Goal: Navigation & Orientation: Find specific page/section

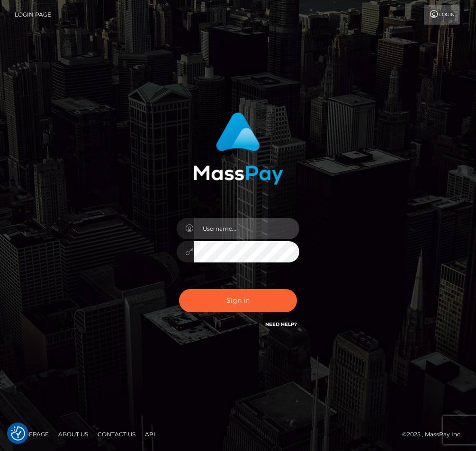
type input "raewhit"
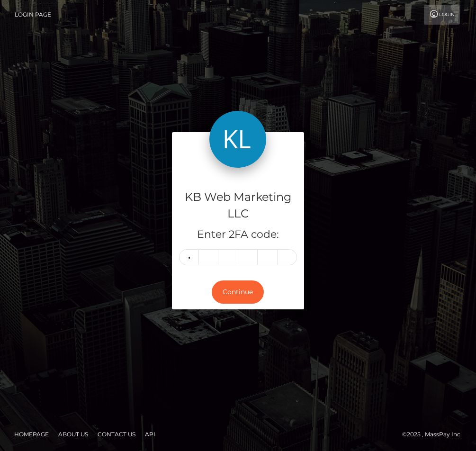
type input "9"
type input "4"
type input "6"
type input "0"
type input "6"
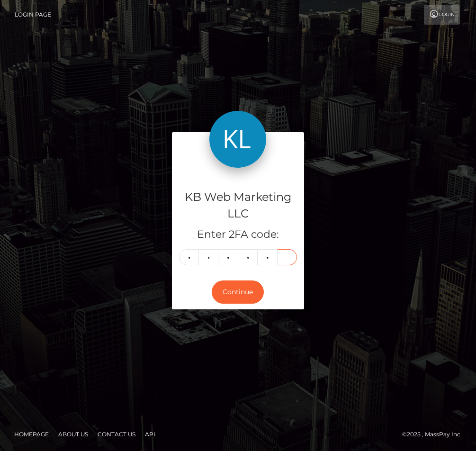
type input "3"
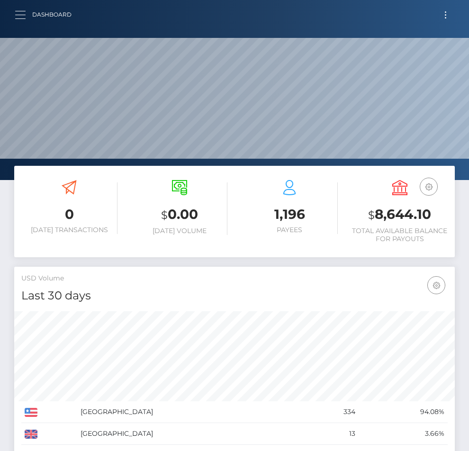
click at [22, 15] on span "button" at bounding box center [20, 15] width 10 height 0
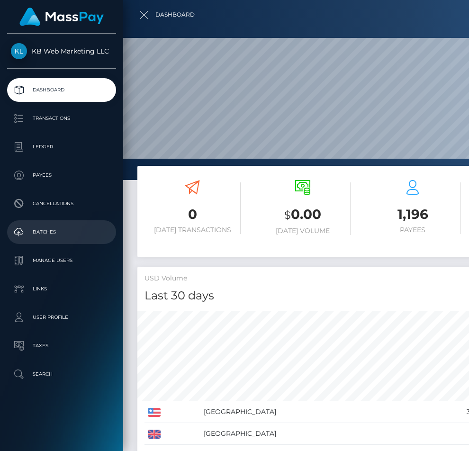
click at [60, 225] on p "Batches" at bounding box center [61, 232] width 101 height 14
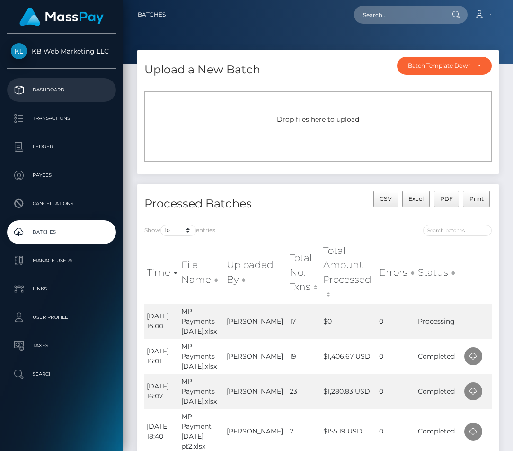
click at [79, 88] on p "Dashboard" at bounding box center [61, 90] width 101 height 14
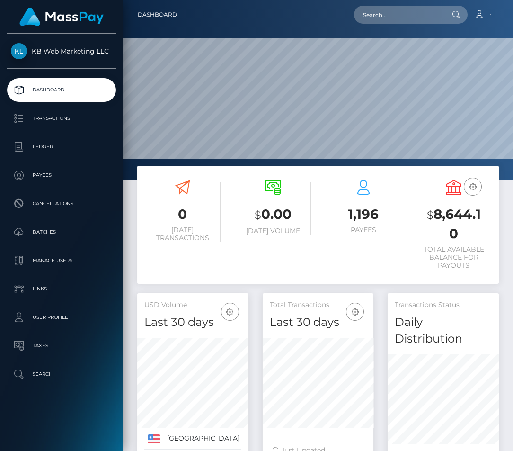
scroll to position [183, 111]
click at [27, 239] on p "Batches" at bounding box center [61, 232] width 101 height 14
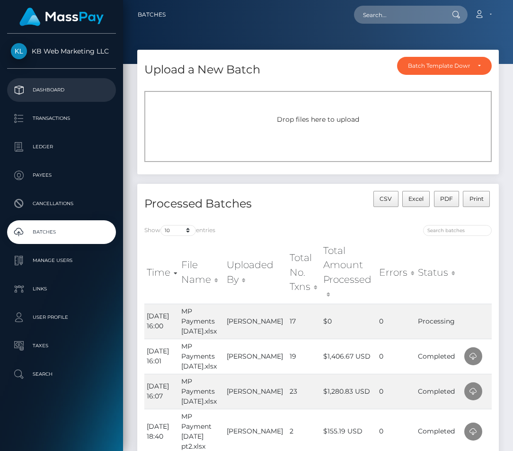
click at [60, 90] on p "Dashboard" at bounding box center [61, 90] width 101 height 14
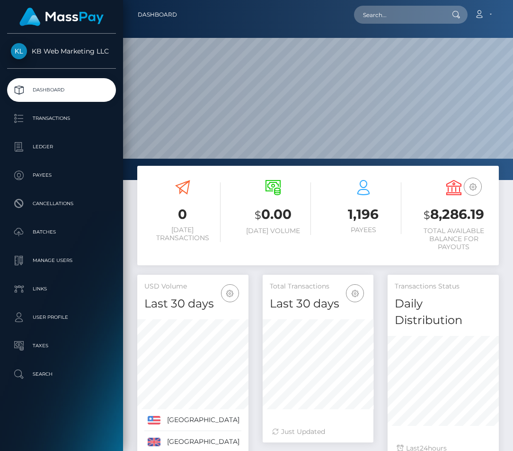
scroll to position [183, 111]
click at [44, 223] on link "Batches" at bounding box center [61, 232] width 109 height 24
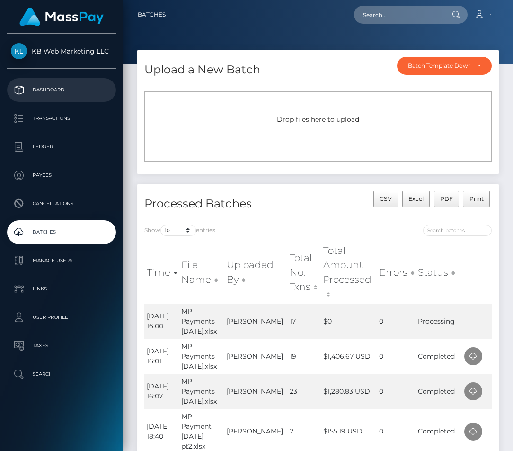
click at [51, 81] on link "Dashboard" at bounding box center [61, 90] width 109 height 24
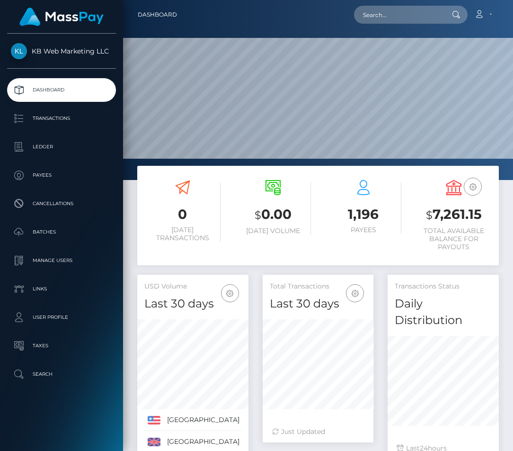
scroll to position [183, 111]
click at [53, 225] on p "Batches" at bounding box center [61, 232] width 101 height 14
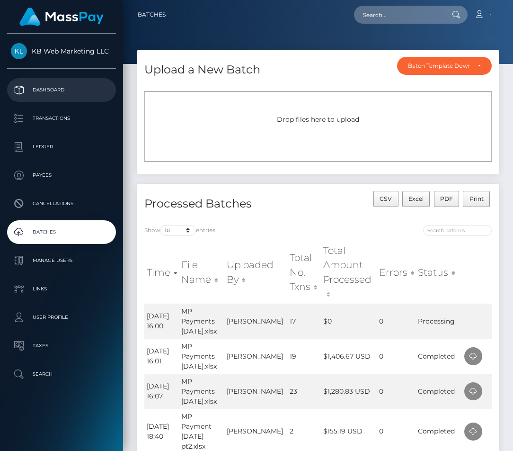
click at [59, 86] on p "Dashboard" at bounding box center [61, 90] width 101 height 14
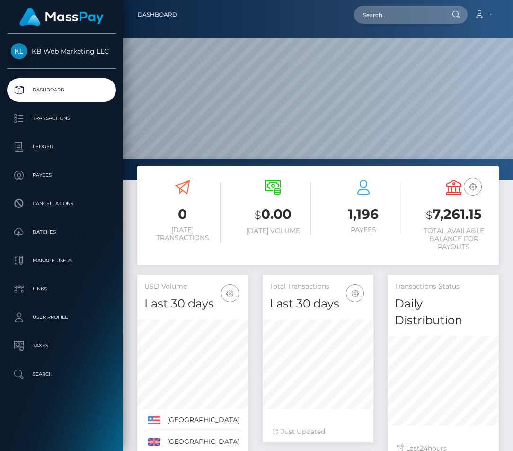
scroll to position [183, 111]
click at [35, 234] on p "Batches" at bounding box center [61, 232] width 101 height 14
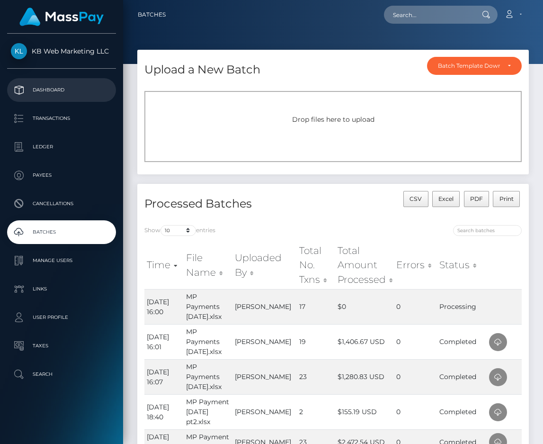
click at [56, 88] on p "Dashboard" at bounding box center [61, 90] width 101 height 14
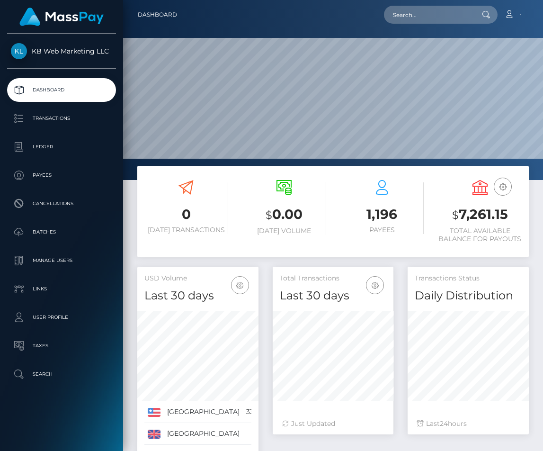
scroll to position [167, 121]
click at [65, 228] on p "Batches" at bounding box center [61, 232] width 101 height 14
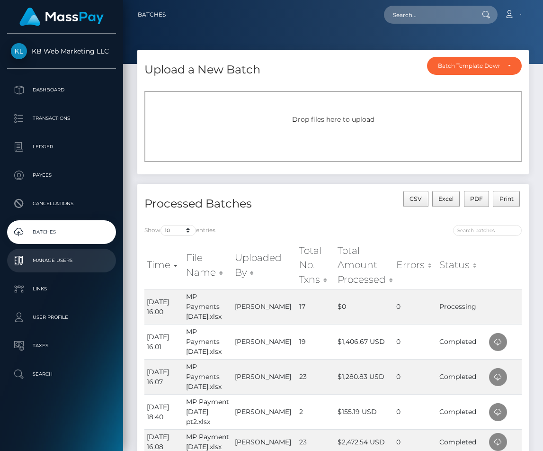
click at [56, 272] on link "Manage Users" at bounding box center [61, 261] width 109 height 24
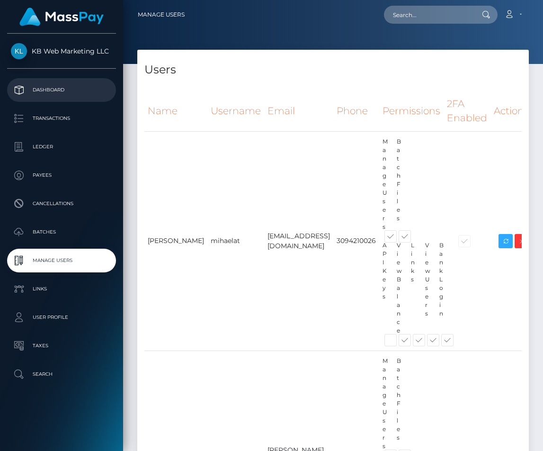
click at [60, 88] on p "Dashboard" at bounding box center [61, 90] width 101 height 14
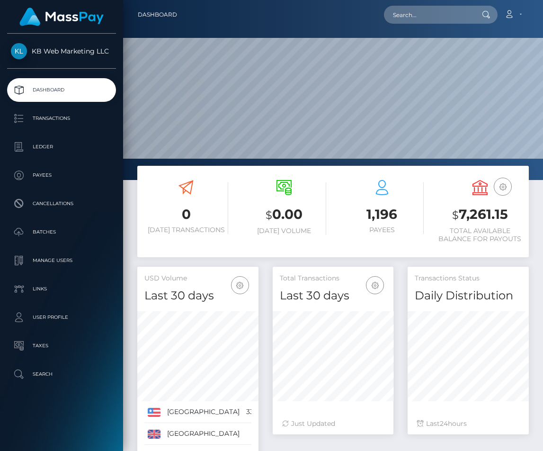
scroll to position [167, 121]
click at [39, 149] on p "Ledger" at bounding box center [61, 147] width 101 height 14
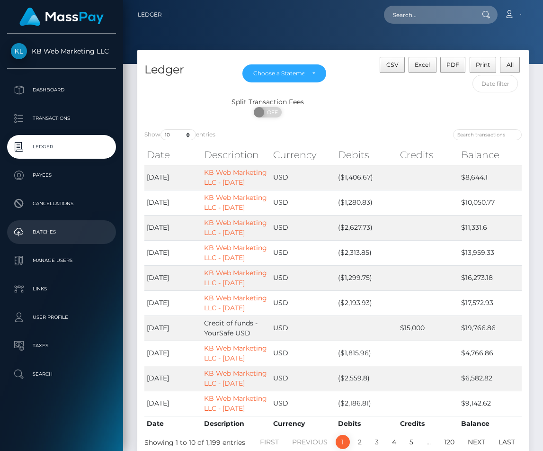
click at [65, 237] on p "Batches" at bounding box center [61, 232] width 101 height 14
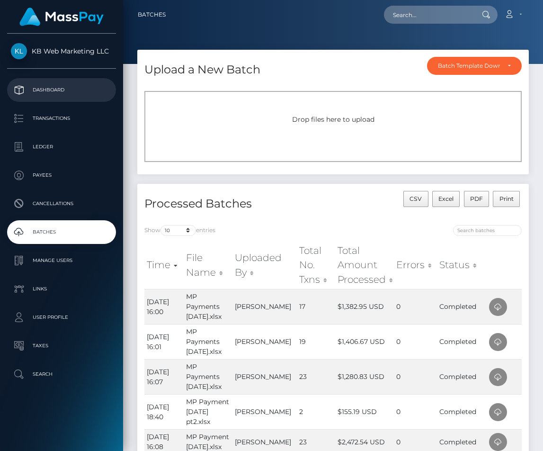
click at [45, 101] on link "Dashboard" at bounding box center [61, 90] width 109 height 24
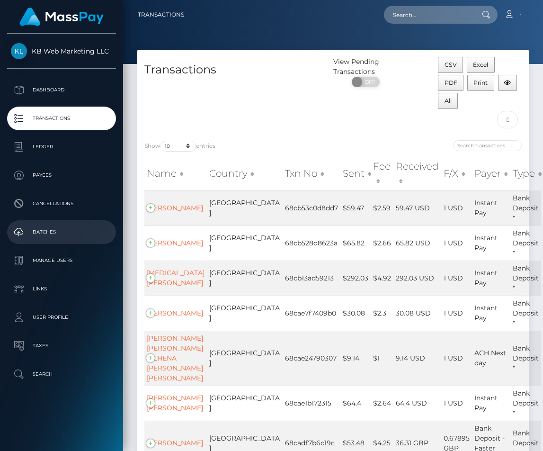
click at [63, 240] on link "Batches" at bounding box center [61, 232] width 109 height 24
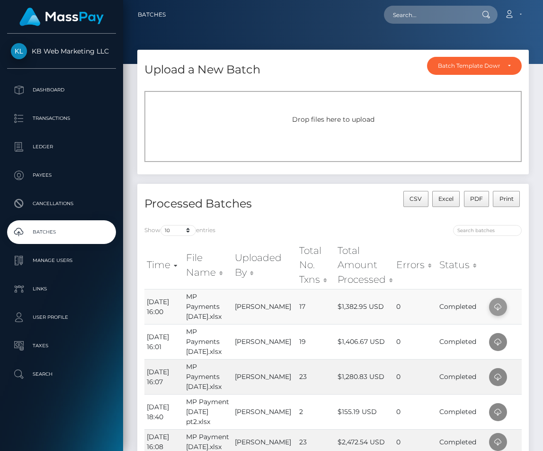
click at [502, 304] on icon at bounding box center [497, 307] width 11 height 12
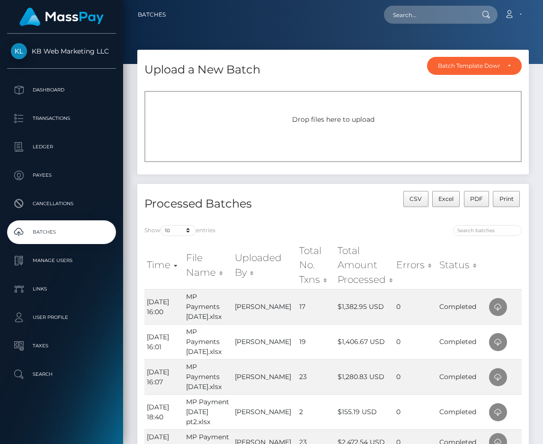
drag, startPoint x: 504, startPoint y: 13, endPoint x: 487, endPoint y: 17, distance: 17.9
click at [487, 17] on div "Loading... Loading... Account Edit Profile Logout" at bounding box center [350, 15] width 355 height 20
click at [317, 82] on div "Upload a New Batch Batch Template Download AED payout ARS payout AUD payout BRL…" at bounding box center [333, 67] width 392 height 34
click at [54, 177] on p "Payees" at bounding box center [61, 175] width 101 height 14
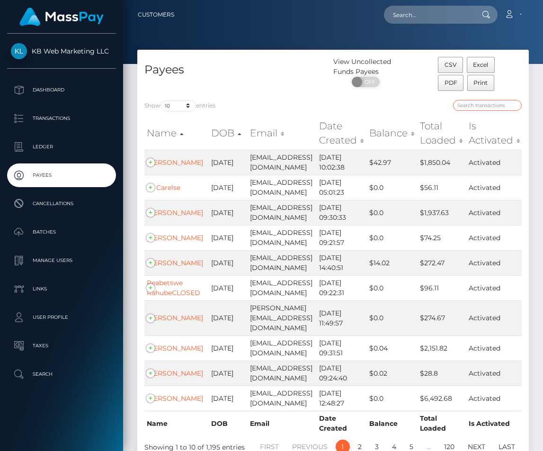
click at [480, 105] on input "search" at bounding box center [487, 105] width 69 height 11
paste input "3532"
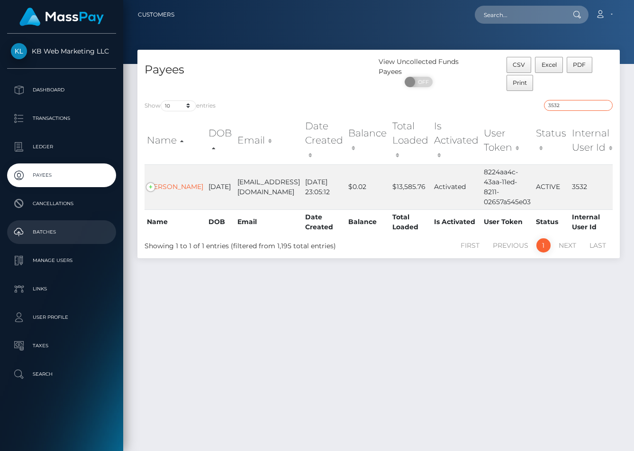
type input "3532"
click at [47, 226] on p "Batches" at bounding box center [61, 232] width 101 height 14
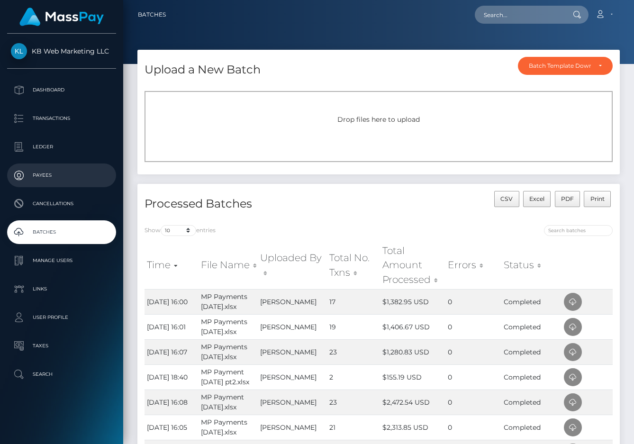
click at [33, 179] on p "Payees" at bounding box center [61, 175] width 101 height 14
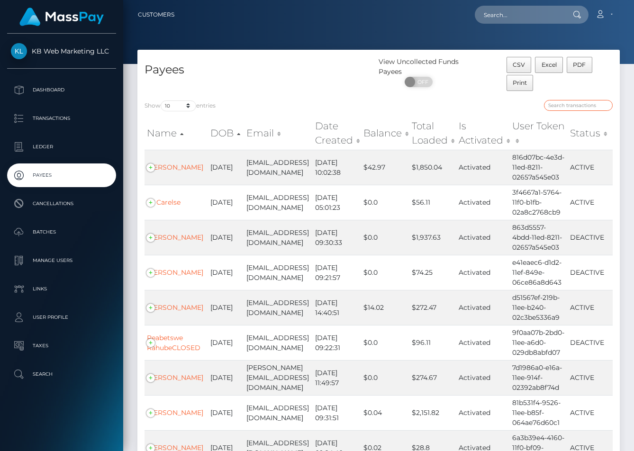
click at [567, 107] on input "search" at bounding box center [578, 105] width 69 height 11
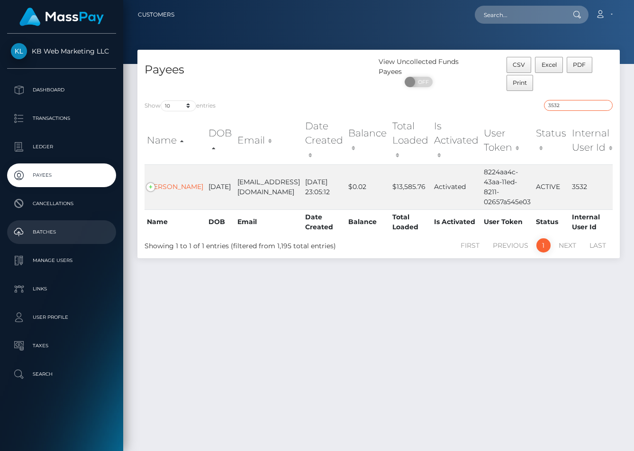
type input "3532"
click at [62, 234] on p "Batches" at bounding box center [61, 232] width 101 height 14
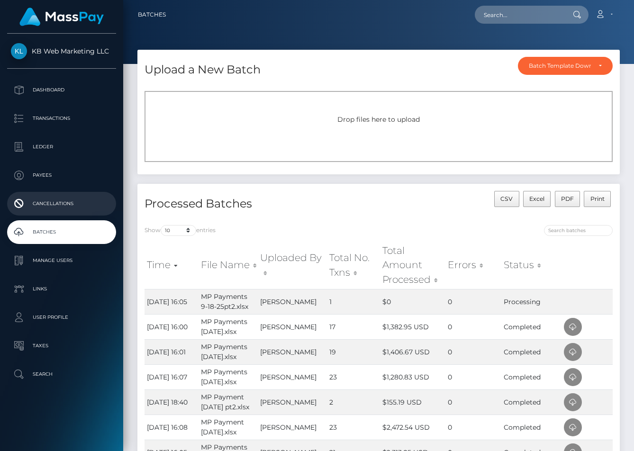
click at [67, 212] on link "Cancellations" at bounding box center [61, 204] width 109 height 24
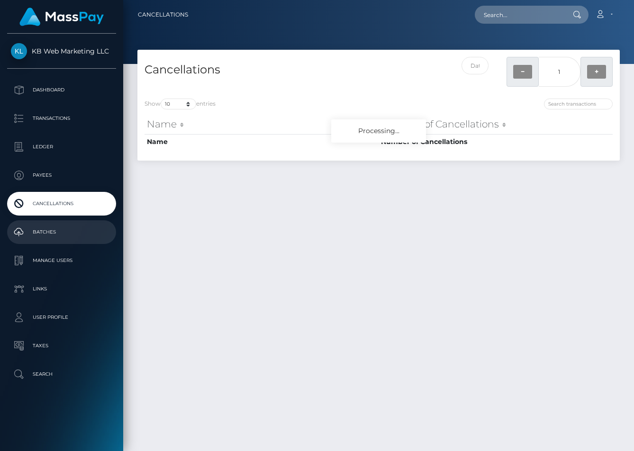
click at [55, 229] on p "Batches" at bounding box center [61, 232] width 101 height 14
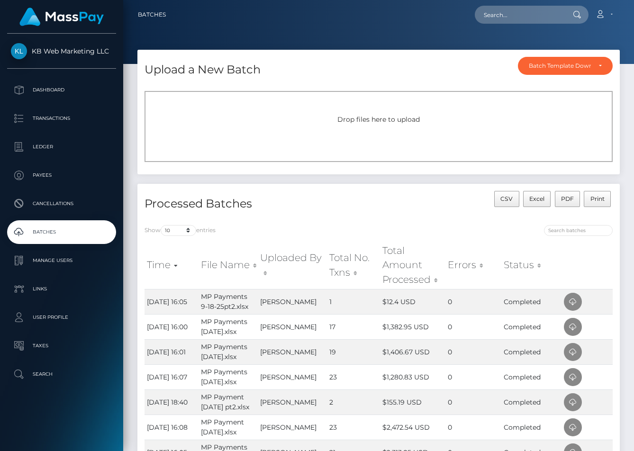
click at [251, 221] on div "Show 10 25 50 All entries Time File Name Uploaded By Total No. Txns Total Amoun…" at bounding box center [378, 403] width 482 height 371
click at [60, 84] on p "Dashboard" at bounding box center [61, 90] width 101 height 14
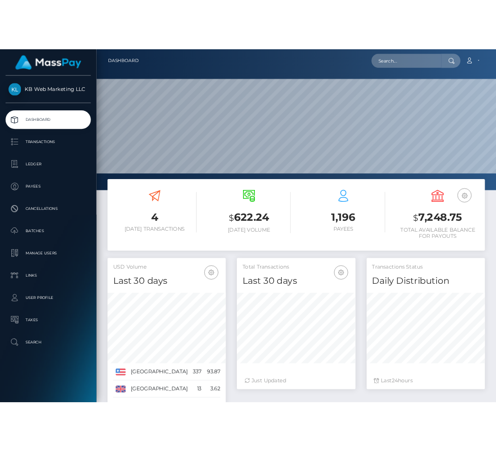
scroll to position [167, 152]
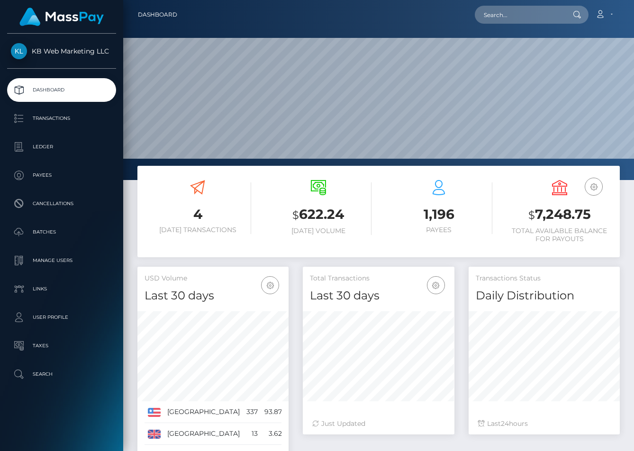
click at [547, 217] on h3 "$ 7,248.75" at bounding box center [559, 214] width 107 height 19
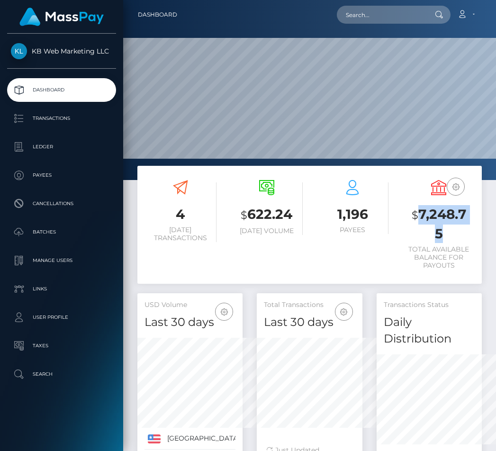
scroll to position [473358, 473420]
